Goal: Entertainment & Leisure: Consume media (video, audio)

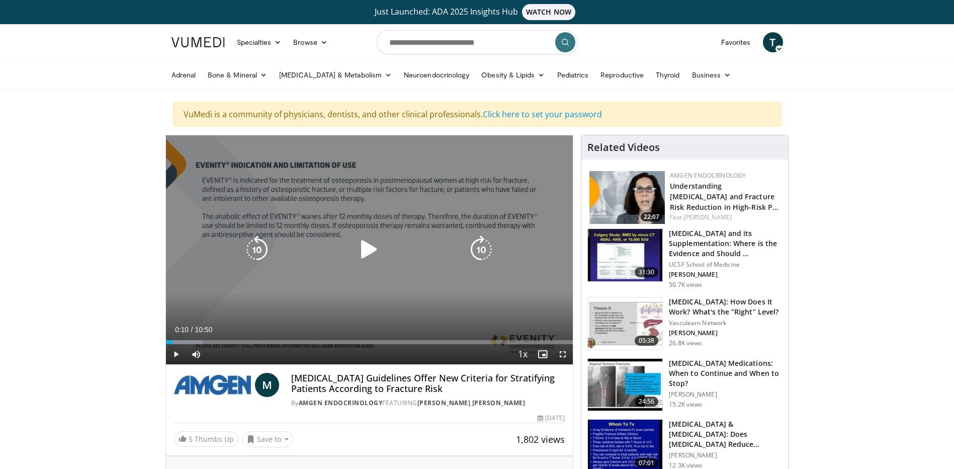
click at [362, 250] on icon "Video Player" at bounding box center [369, 249] width 28 height 28
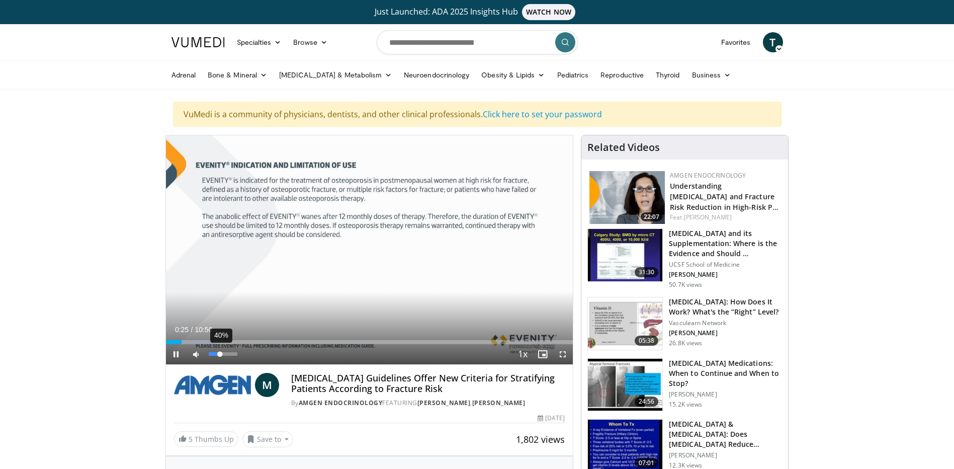
drag, startPoint x: 238, startPoint y: 356, endPoint x: 220, endPoint y: 357, distance: 17.6
click at [220, 356] on div "Volume Level" at bounding box center [215, 354] width 12 height 4
drag, startPoint x: 220, startPoint y: 357, endPoint x: 227, endPoint y: 357, distance: 6.5
click at [227, 356] on div "Volume Level" at bounding box center [218, 354] width 18 height 4
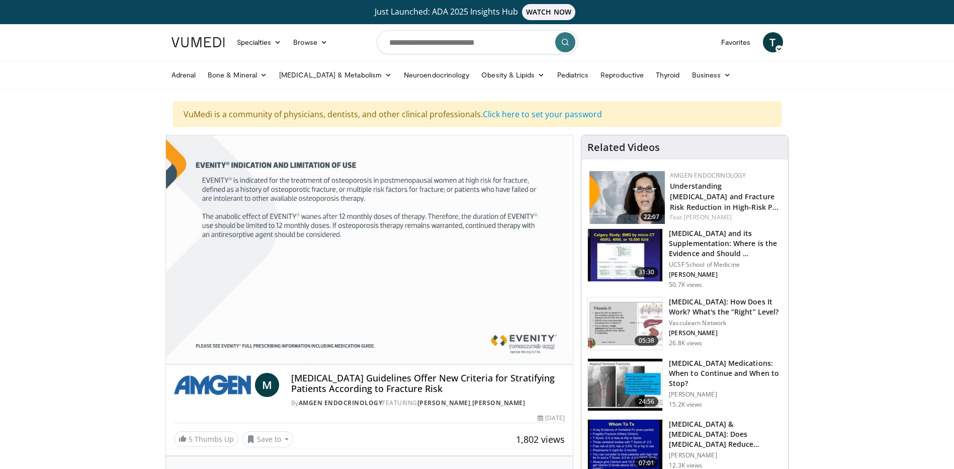
click at [359, 239] on button "Video Player" at bounding box center [369, 249] width 20 height 20
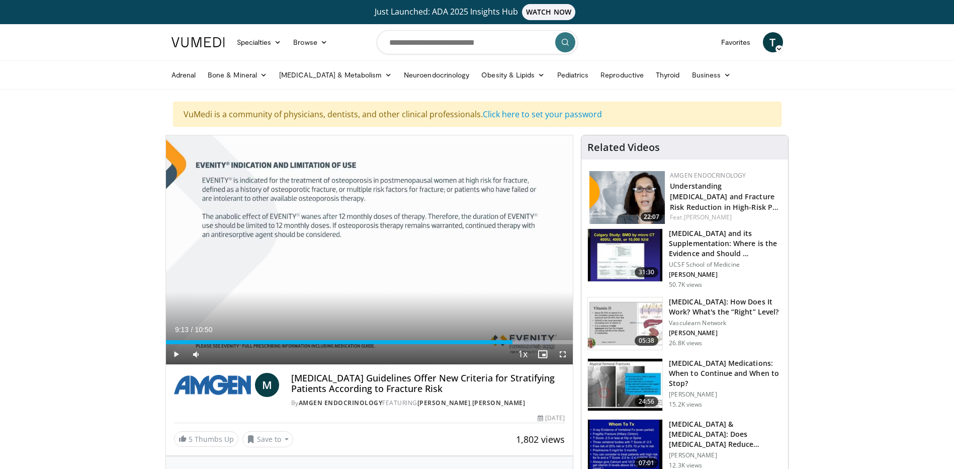
click at [359, 239] on button "Video Player" at bounding box center [369, 249] width 20 height 20
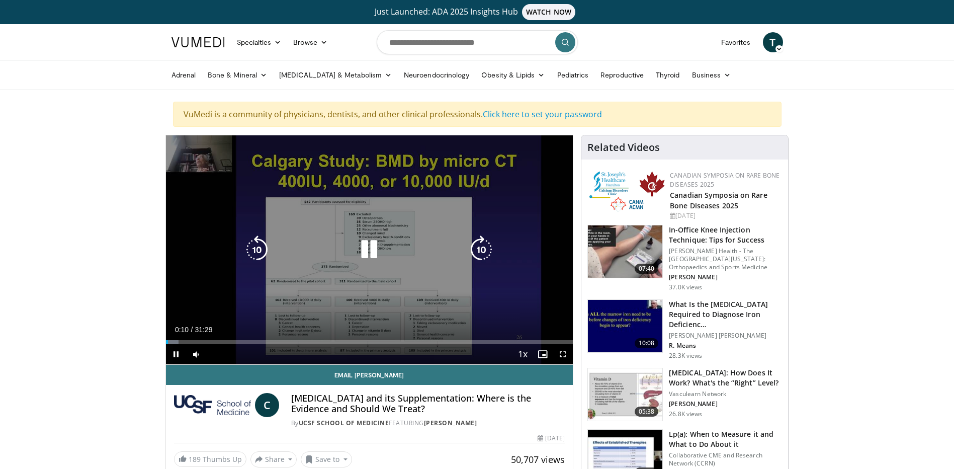
click at [258, 253] on icon "Video Player" at bounding box center [257, 249] width 28 height 28
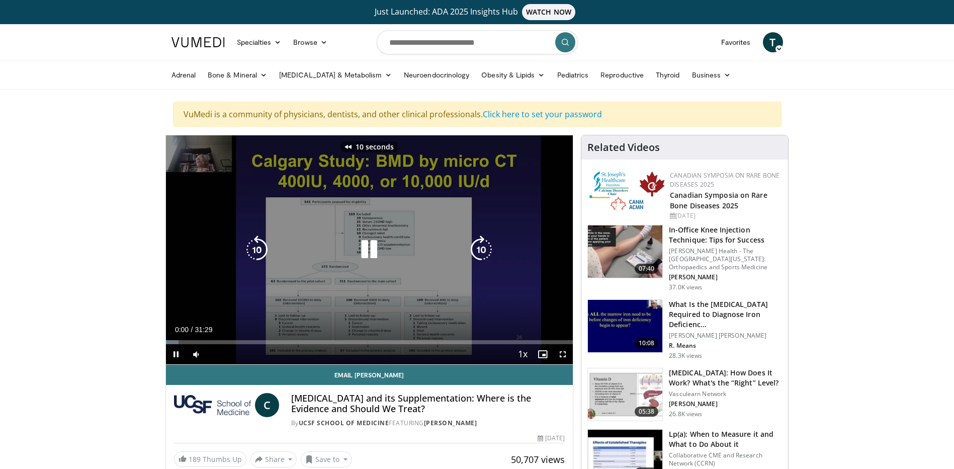
click at [258, 253] on icon "Video Player" at bounding box center [257, 249] width 28 height 28
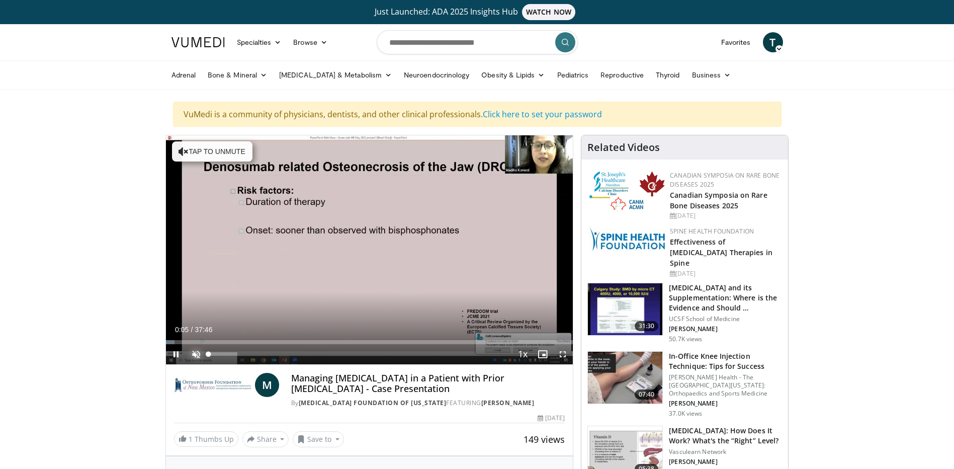
click at [200, 350] on span "Video Player" at bounding box center [196, 354] width 20 height 20
drag, startPoint x: 229, startPoint y: 354, endPoint x: 245, endPoint y: 358, distance: 16.5
click at [245, 358] on div "Mute 100%" at bounding box center [221, 354] width 70 height 20
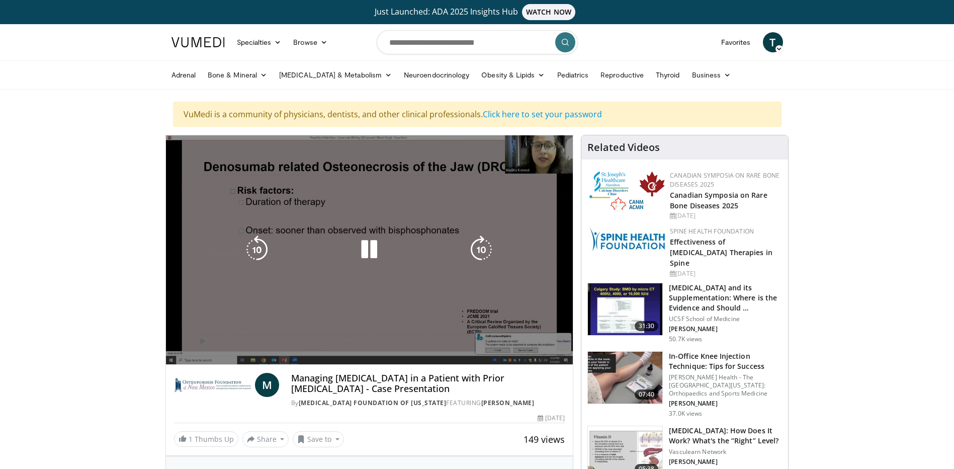
click at [319, 339] on div "10 seconds Tap to unmute" at bounding box center [369, 249] width 407 height 229
